Goal: Task Accomplishment & Management: Use online tool/utility

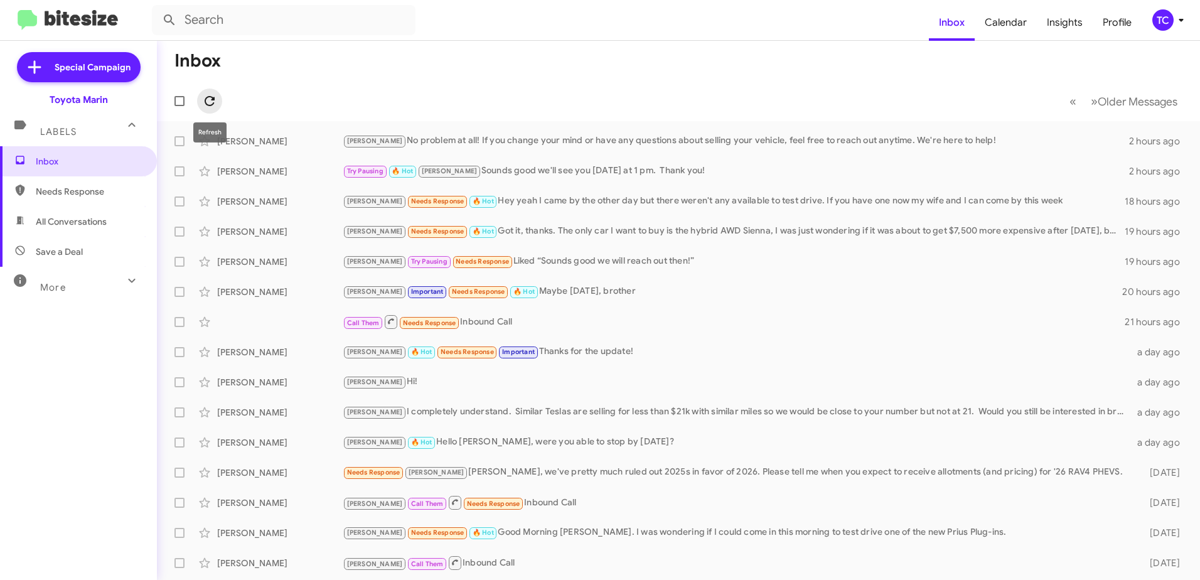
click at [211, 103] on icon at bounding box center [209, 100] width 15 height 15
click at [203, 103] on icon at bounding box center [209, 100] width 15 height 15
click at [213, 93] on icon at bounding box center [209, 100] width 15 height 15
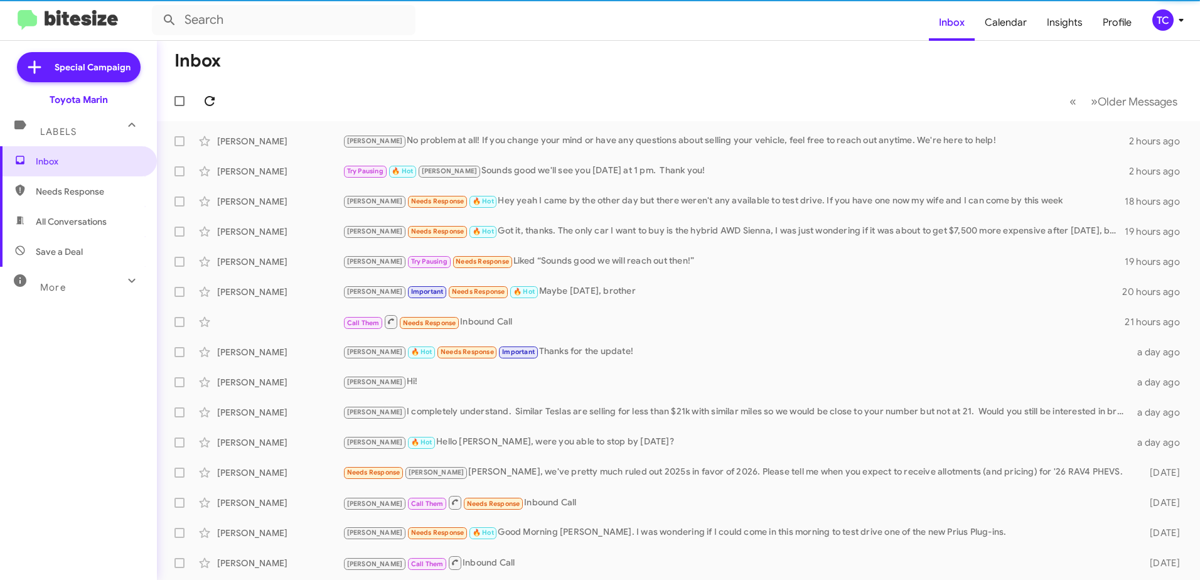
click at [213, 95] on icon at bounding box center [209, 100] width 15 height 15
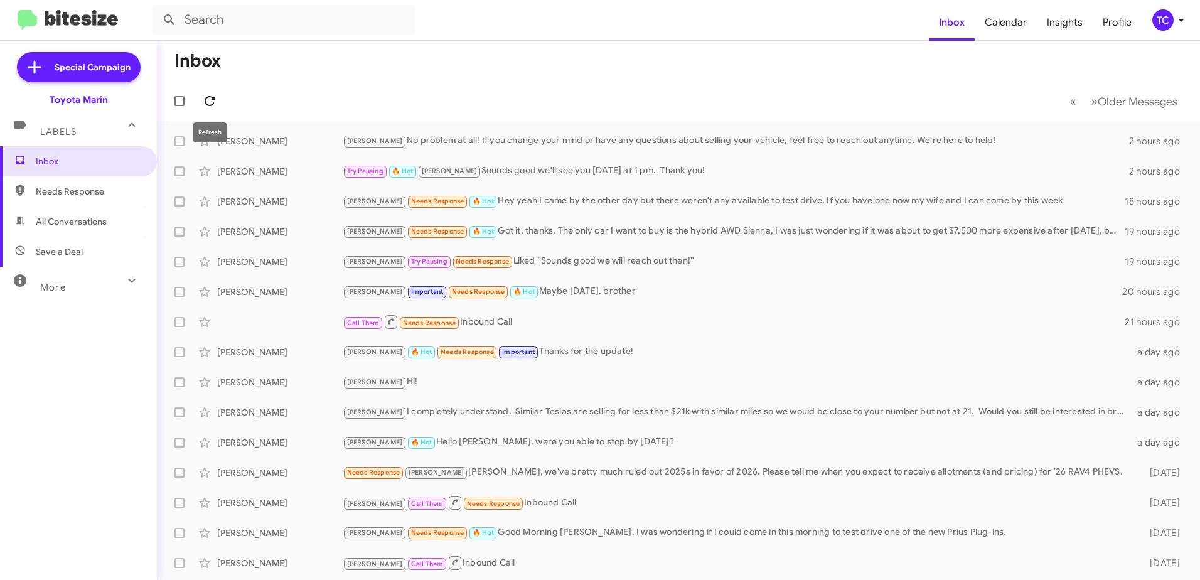
click at [206, 97] on icon at bounding box center [210, 101] width 10 height 10
click at [1179, 18] on icon at bounding box center [1180, 20] width 15 height 15
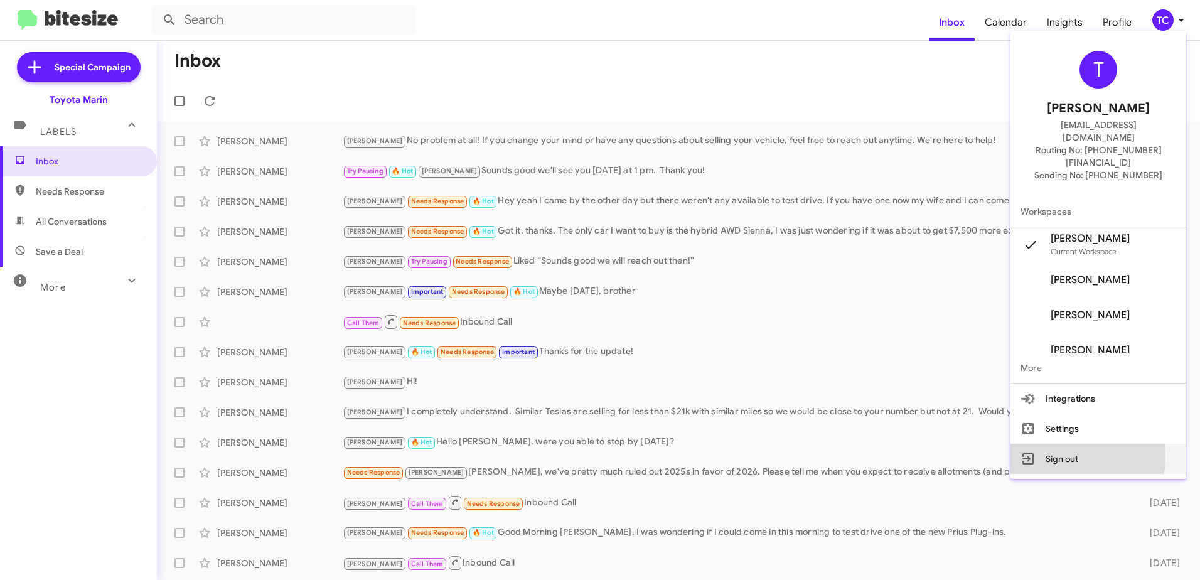
click at [1084, 444] on button "Sign out" at bounding box center [1098, 459] width 176 height 30
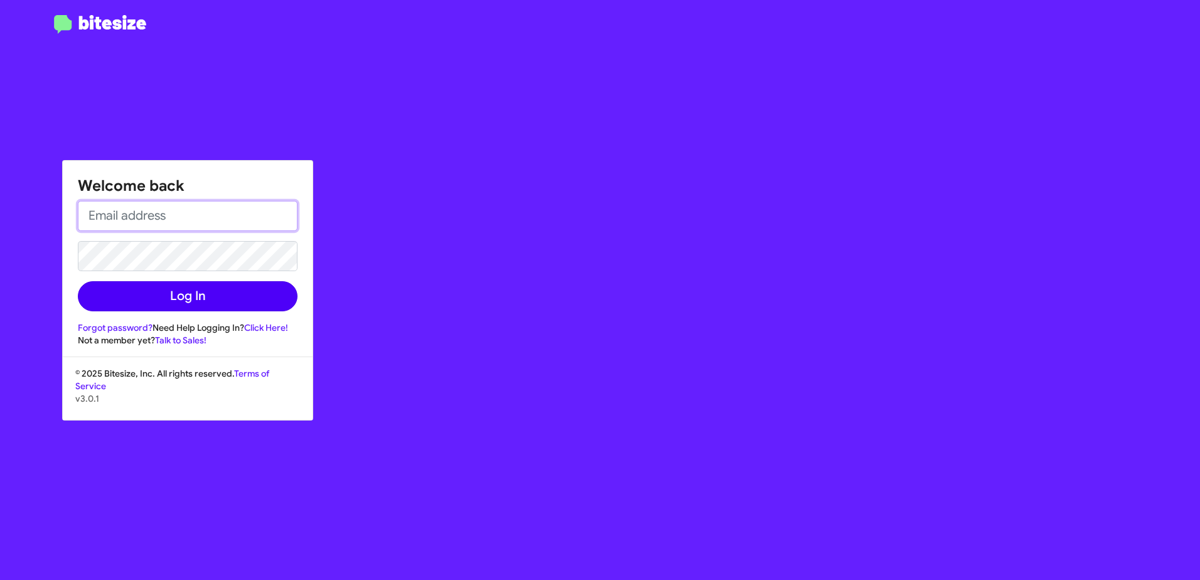
type input "[EMAIL_ADDRESS][DOMAIN_NAME]"
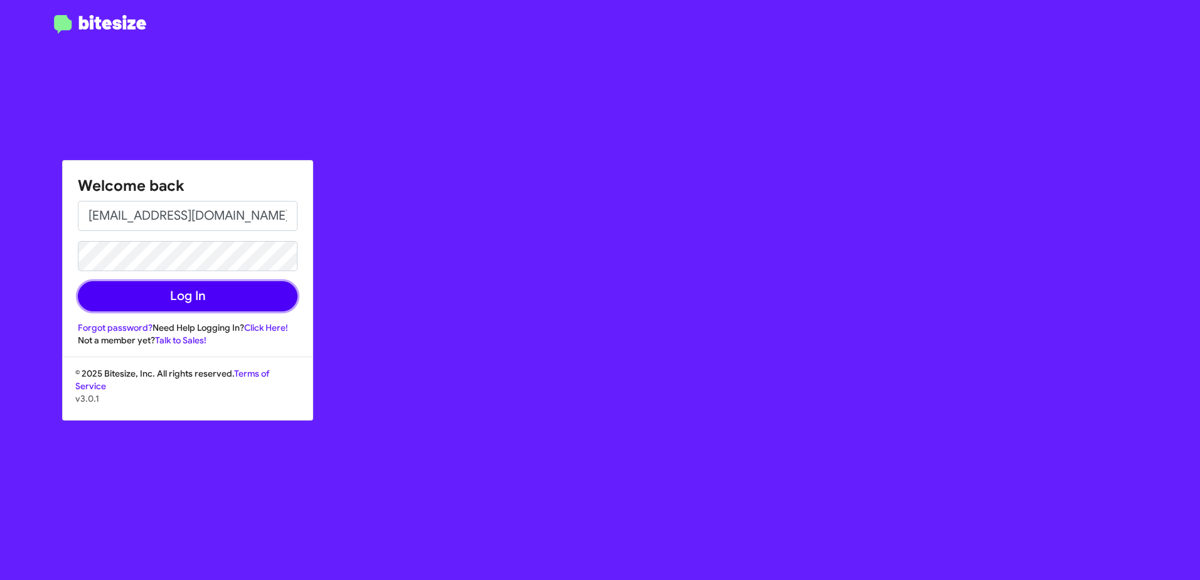
click at [184, 290] on button "Log In" at bounding box center [188, 296] width 220 height 30
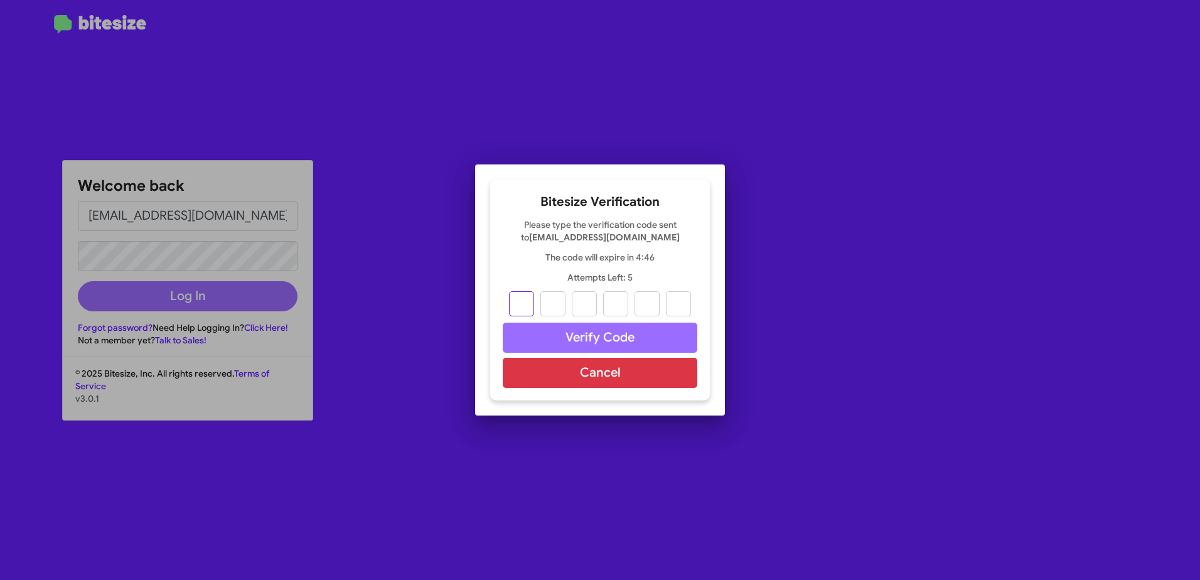
type input "2"
type input "3"
type input "4"
type input "0"
type input "2"
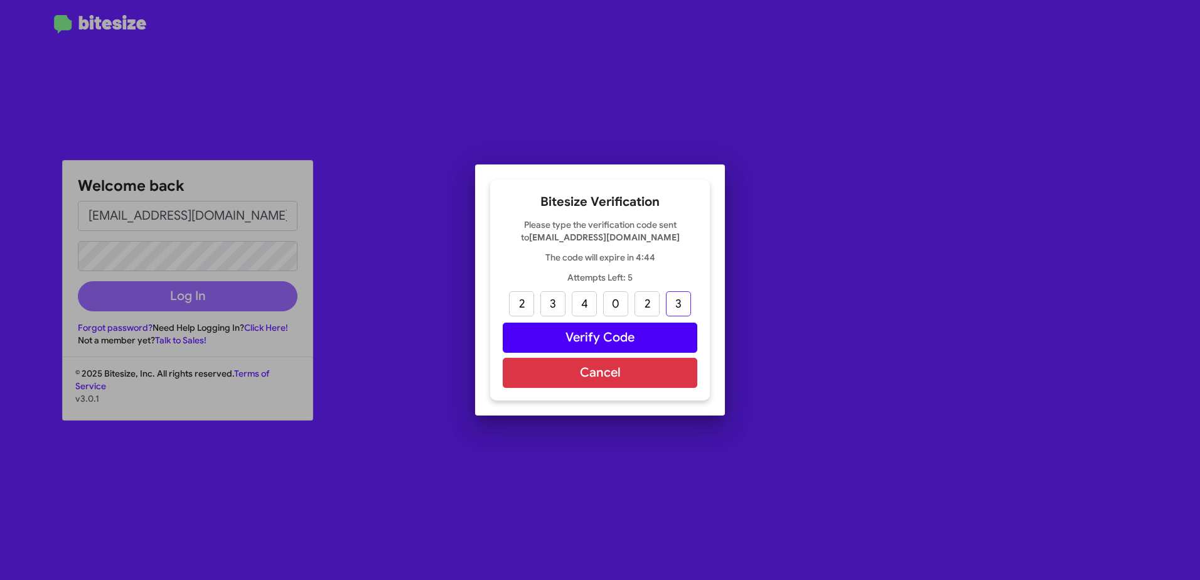
type input "3"
click at [621, 342] on button "Verify Code" at bounding box center [600, 338] width 195 height 30
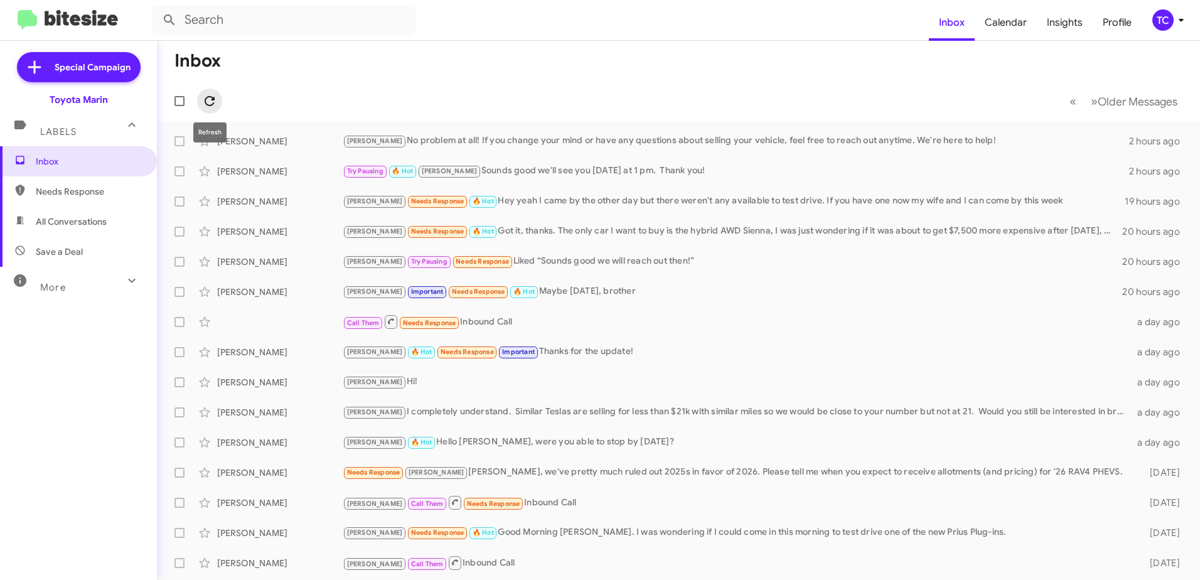
click at [205, 105] on icon at bounding box center [209, 100] width 15 height 15
